Goal: Task Accomplishment & Management: Complete application form

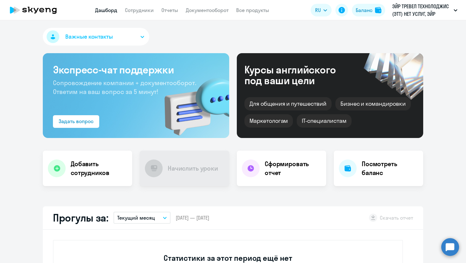
click at [138, 5] on app-header "Дашборд Сотрудники Отчеты Документооборот Все продукты Дашборд Сотрудники Отчет…" at bounding box center [233, 10] width 466 height 20
click at [138, 14] on app-header "Дашборд Сотрудники Отчеты Документооборот Все продукты Дашборд Сотрудники Отчет…" at bounding box center [233, 10] width 466 height 20
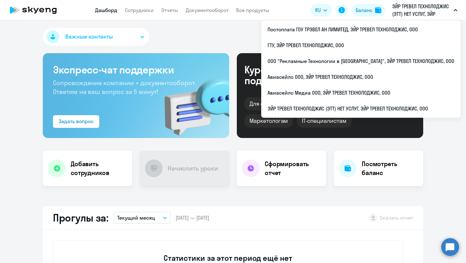
click at [425, 11] on p "ЭЙР ТРЕВЕЛ ТЕХНОЛОДЖИС (ЭТТ) НЕТ УСЛУГ, ЭЙР ТРЕВЕЛ ТЕХНОЛОДЖИС, ООО" at bounding box center [421, 10] width 59 height 15
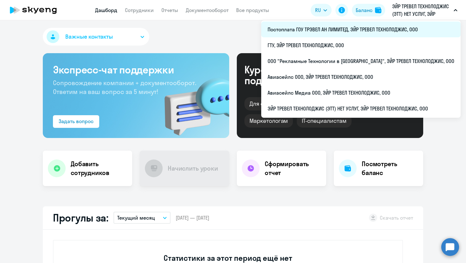
click at [329, 36] on li "Постоплата ГОУ ТРЭВЕЛ АН ЛИМИТЕД, ЭЙР ТРЕВЕЛ ТЕХНОЛОДЖИС, ООО" at bounding box center [360, 30] width 199 height 16
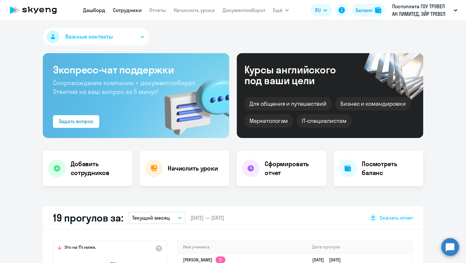
click at [131, 12] on link "Сотрудники" at bounding box center [127, 10] width 29 height 6
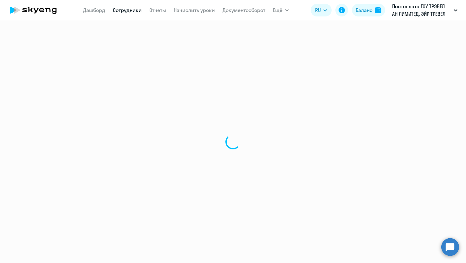
select select "30"
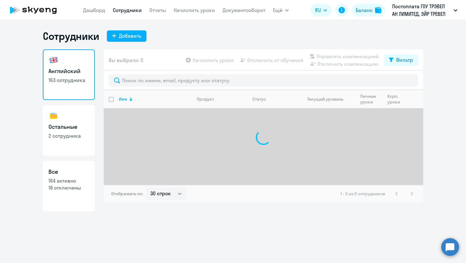
click at [72, 137] on p "2 сотрудника" at bounding box center [69, 136] width 41 height 7
select select "30"
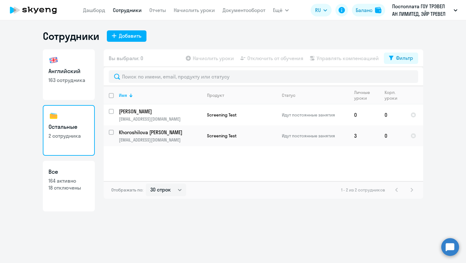
click at [65, 80] on p "163 сотрудника" at bounding box center [69, 80] width 41 height 7
select select "30"
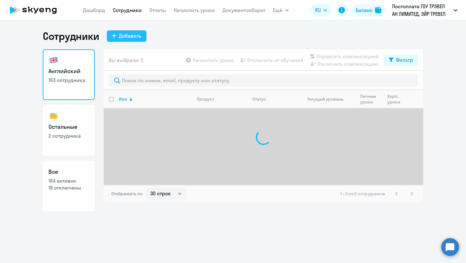
click at [123, 37] on div "Добавить" at bounding box center [130, 36] width 23 height 8
select select "english_adult_not_native_speaker"
select select "3"
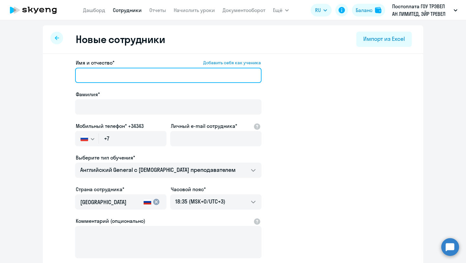
click at [122, 69] on input "Имя и отчество* Добавить себя как ученика" at bounding box center [168, 75] width 186 height 15
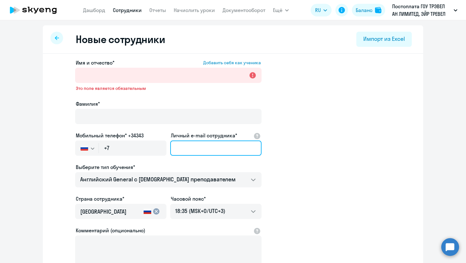
click at [198, 144] on input "Личный e-mail сотрудника*" at bounding box center [215, 148] width 91 height 15
paste input "[PERSON_NAME][EMAIL_ADDRESS][DOMAIN_NAME]"
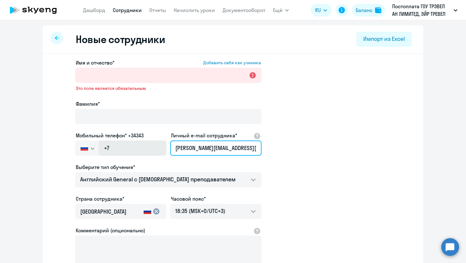
drag, startPoint x: 222, startPoint y: 148, endPoint x: 165, endPoint y: 148, distance: 56.7
click at [165, 148] on div "Имя и отчество* Добавить себя как ученика Это поле является обязательным Фамили…" at bounding box center [168, 177] width 186 height 236
type input "[PERSON_NAME][EMAIL_ADDRESS][DOMAIN_NAME]"
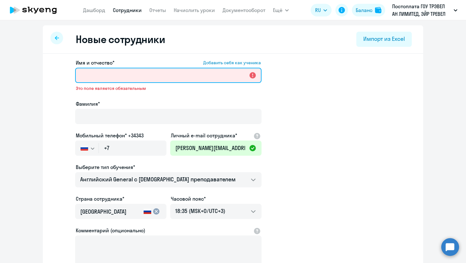
click at [132, 74] on input "Имя и отчество* Добавить себя как ученика" at bounding box center [168, 75] width 186 height 15
paste input "[PERSON_NAME]"
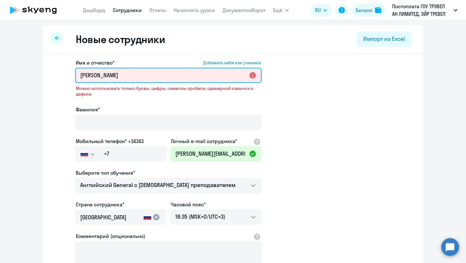
drag, startPoint x: 137, startPoint y: 77, endPoint x: 97, endPoint y: 77, distance: 39.6
click at [97, 77] on input "[PERSON_NAME]" at bounding box center [168, 75] width 186 height 15
type input "[PERSON_NAME]"
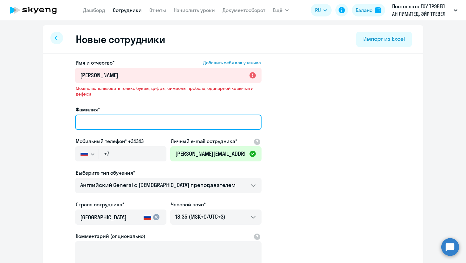
click at [117, 126] on input "Фамилия*" at bounding box center [168, 122] width 186 height 15
paste input "krasnoshek"
click at [83, 121] on input "krasnoshek" at bounding box center [168, 122] width 186 height 15
type input "Krasnoshek"
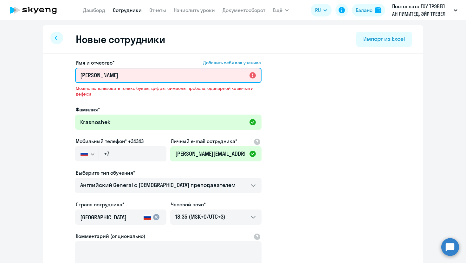
drag, startPoint x: 136, startPoint y: 76, endPoint x: 97, endPoint y: 76, distance: 39.3
click at [97, 76] on input "[PERSON_NAME]" at bounding box center [168, 75] width 186 height 15
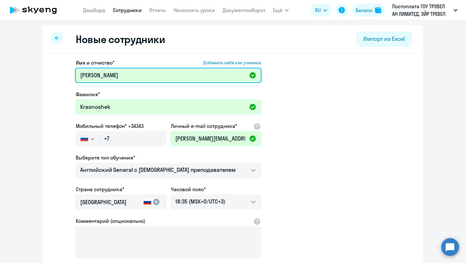
click at [84, 73] on input "[PERSON_NAME]" at bounding box center [168, 75] width 186 height 15
type input "[PERSON_NAME]"
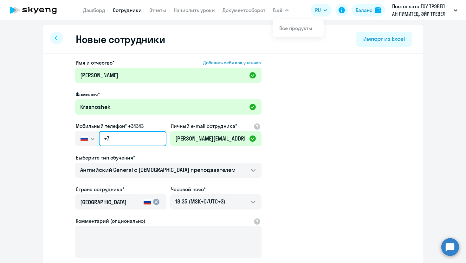
click at [121, 139] on input "+7" at bounding box center [133, 138] width 68 height 15
paste input "[PHONE_NUMBER]"
type input "[PHONE_NUMBER]"
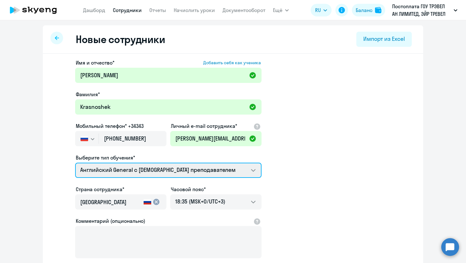
click at [151, 170] on select "Screening Test Talks 15 минутные разговоры на английском Премиум [DEMOGRAPHIC_D…" at bounding box center [168, 170] width 186 height 15
select select "screening_test"
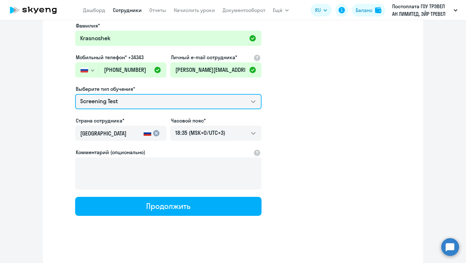
scroll to position [68, 0]
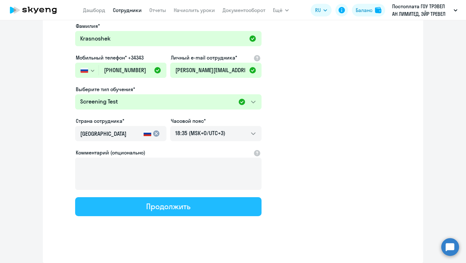
click at [157, 207] on div "Продолжить" at bounding box center [168, 207] width 44 height 10
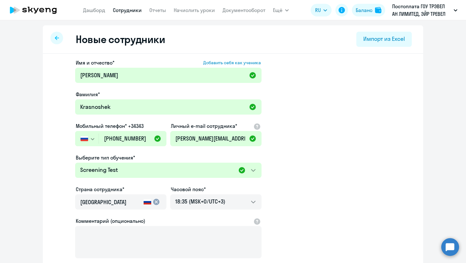
select select "screening_test"
select select "3"
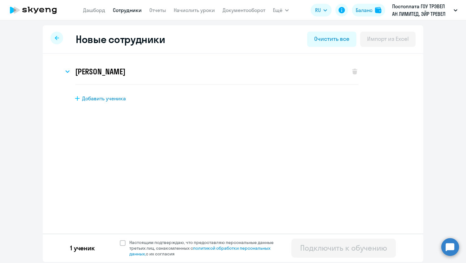
scroll to position [0, 0]
click at [124, 241] on span at bounding box center [123, 244] width 6 height 6
click at [120, 240] on input "Настоящим подтверждаю, что предоставляю персональные данные третьих лиц, ознако…" at bounding box center [120, 240] width 0 height 0
checkbox input "true"
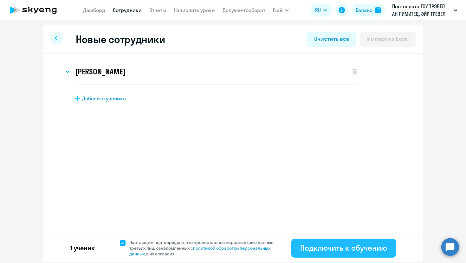
click at [348, 254] on button "Подключить к обучению" at bounding box center [343, 248] width 105 height 19
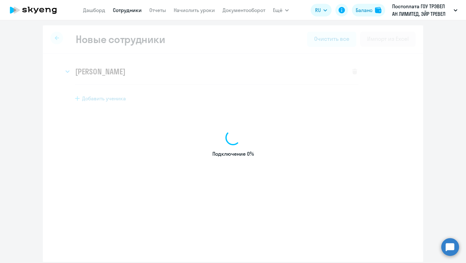
select select "english_adult_not_native_speaker"
select select "3"
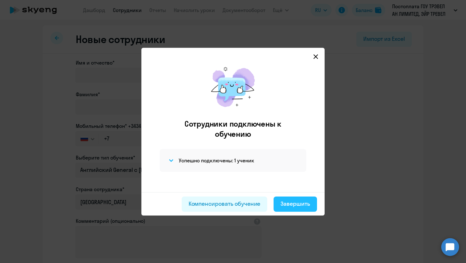
click at [304, 209] on button "Завершить" at bounding box center [295, 204] width 43 height 15
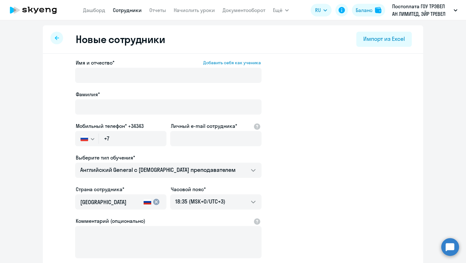
select select "30"
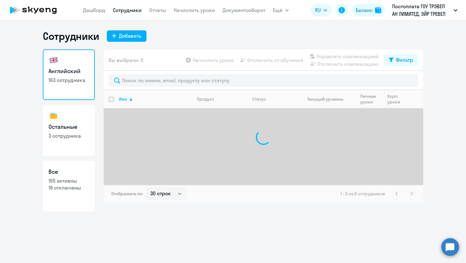
click at [74, 130] on h3 "Остальные" at bounding box center [69, 127] width 41 height 8
select select "30"
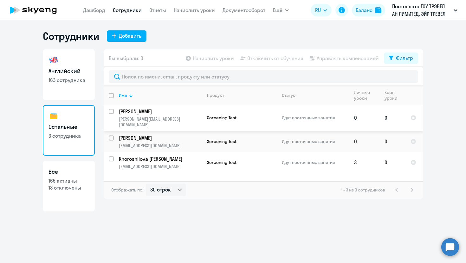
click at [177, 118] on p "[PERSON_NAME][EMAIL_ADDRESS][DOMAIN_NAME]" at bounding box center [160, 121] width 83 height 11
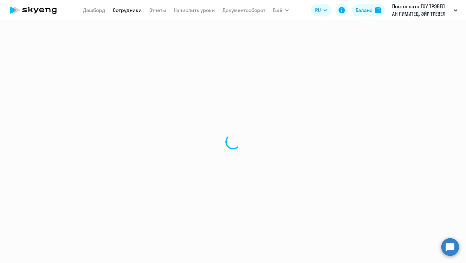
select select "others"
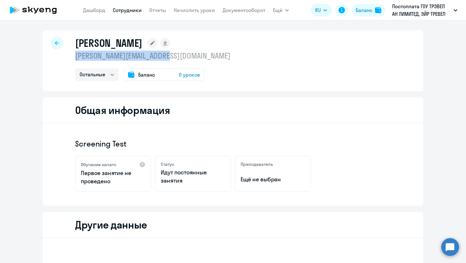
drag, startPoint x: 177, startPoint y: 57, endPoint x: 75, endPoint y: 59, distance: 101.8
click at [76, 59] on p "[PERSON_NAME][EMAIL_ADDRESS][DOMAIN_NAME]" at bounding box center [152, 56] width 155 height 10
copy p "[PERSON_NAME][EMAIL_ADDRESS][DOMAIN_NAME]"
